Goal: Find specific page/section: Find specific page/section

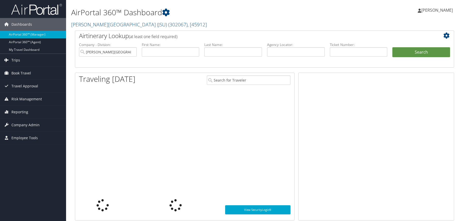
click at [80, 26] on link "[PERSON_NAME][GEOGRAPHIC_DATA] (JSU) ( 302067 ) , [ 45912 ]" at bounding box center [139, 24] width 136 height 7
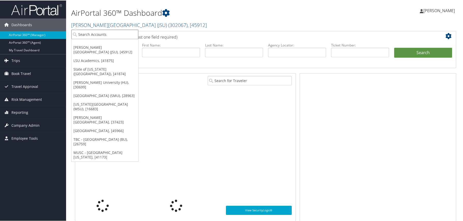
click at [125, 35] on input "search" at bounding box center [104, 33] width 67 height 9
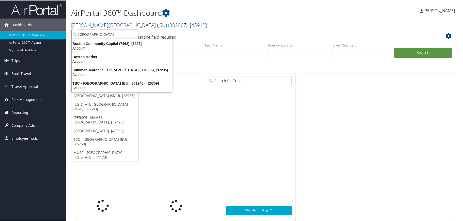
type input "[GEOGRAPHIC_DATA]"
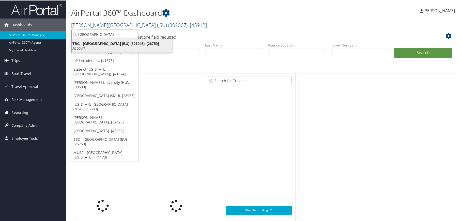
click at [96, 43] on div "TBC - [GEOGRAPHIC_DATA] (BU) (301946), [26759]" at bounding box center [122, 43] width 106 height 5
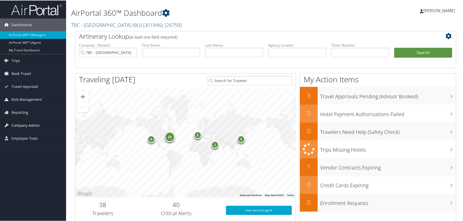
click at [26, 123] on span "Company Admin" at bounding box center [25, 125] width 28 height 13
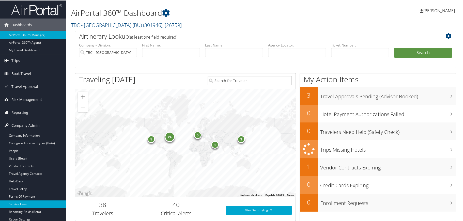
click at [27, 201] on link "Service Fees" at bounding box center [33, 204] width 66 height 8
